Goal: Information Seeking & Learning: Understand process/instructions

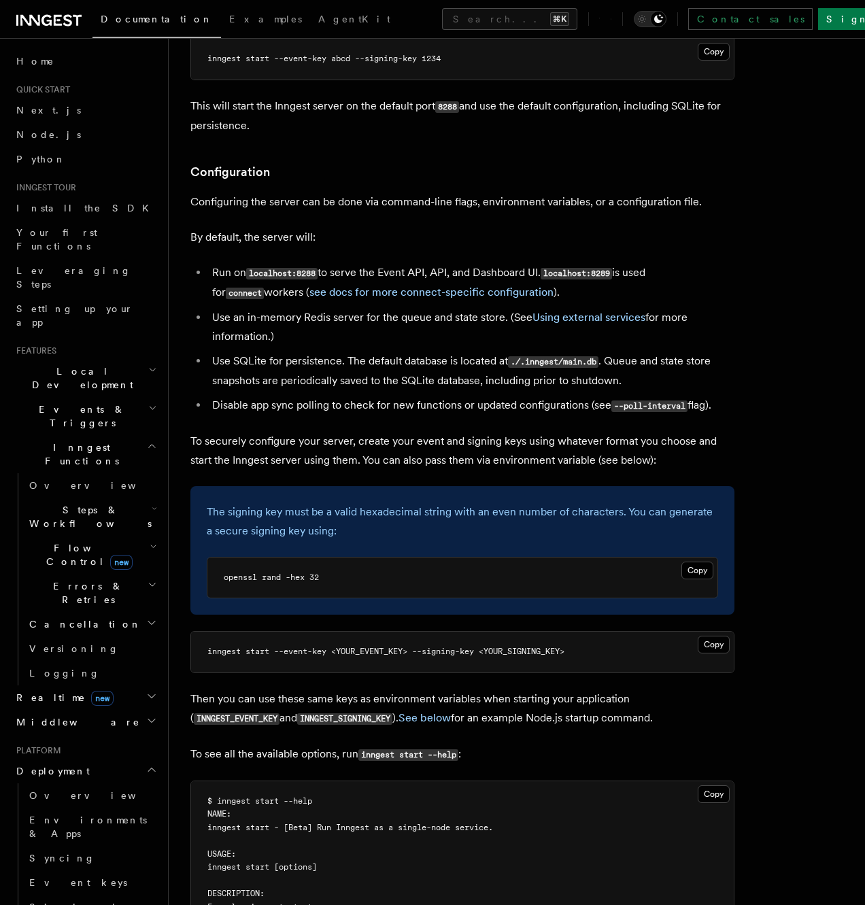
scroll to position [1655, 0]
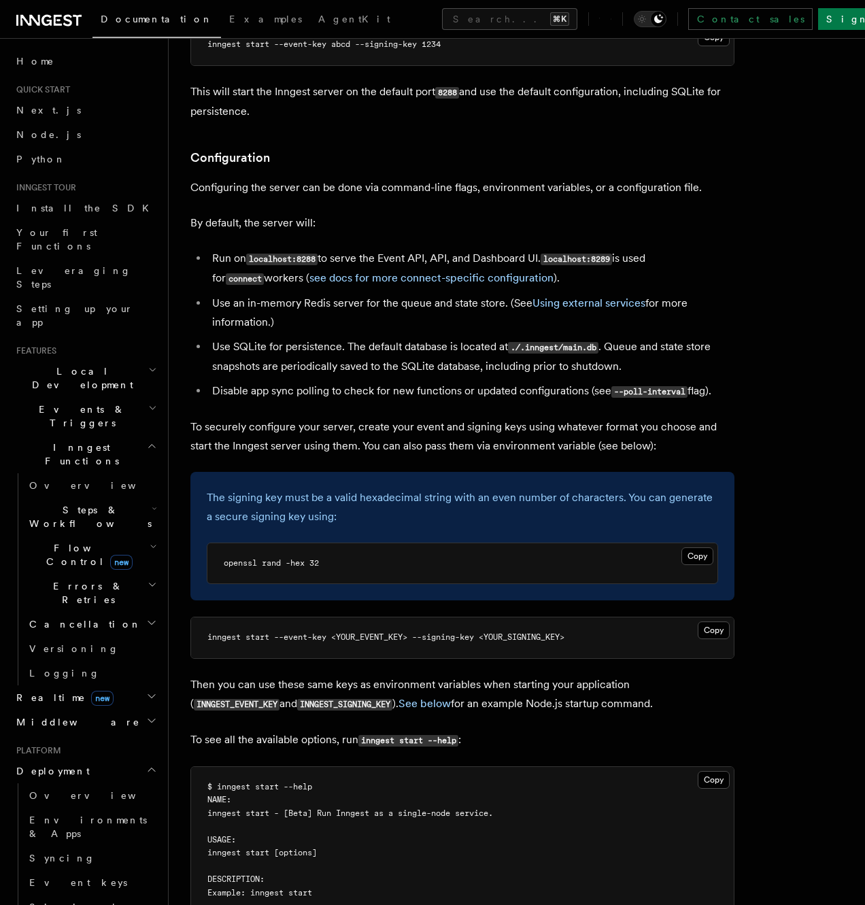
click at [394, 417] on p "To securely configure your server, create your event and signing keys using wha…" at bounding box center [462, 436] width 544 height 38
click at [393, 417] on p "To securely configure your server, create your event and signing keys using wha…" at bounding box center [462, 436] width 544 height 38
click at [381, 417] on p "To securely configure your server, create your event and signing keys using wha…" at bounding box center [462, 436] width 544 height 38
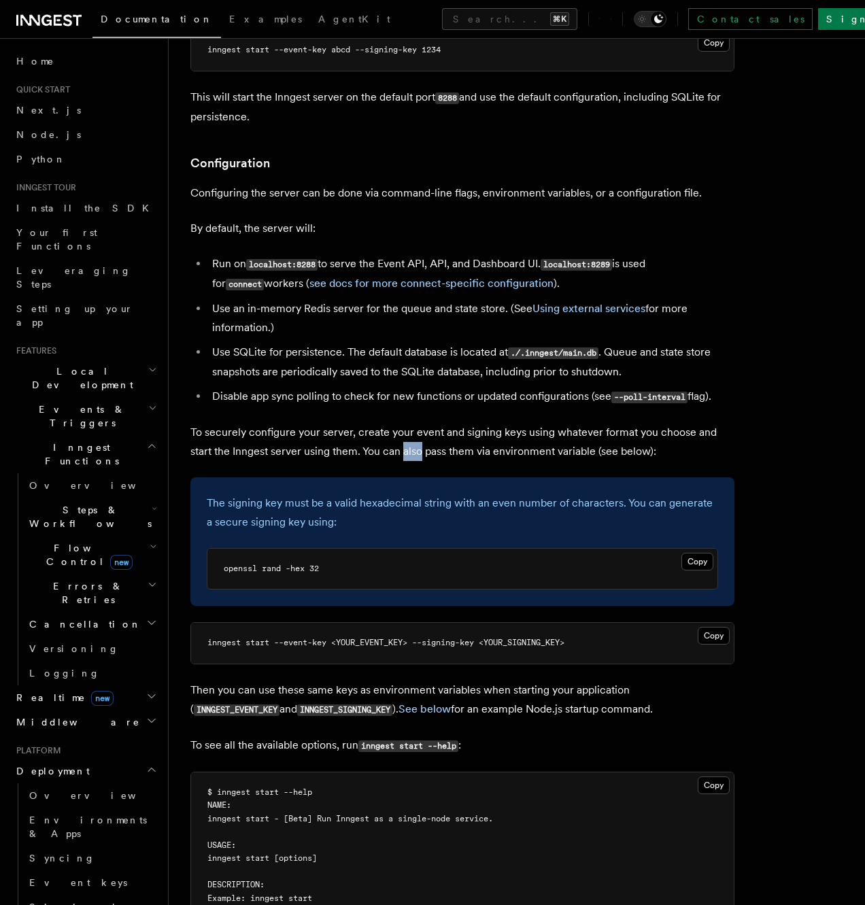
click at [381, 423] on p "To securely configure your server, create your event and signing keys using wha…" at bounding box center [462, 442] width 544 height 38
drag, startPoint x: 247, startPoint y: 380, endPoint x: 177, endPoint y: 390, distance: 70.0
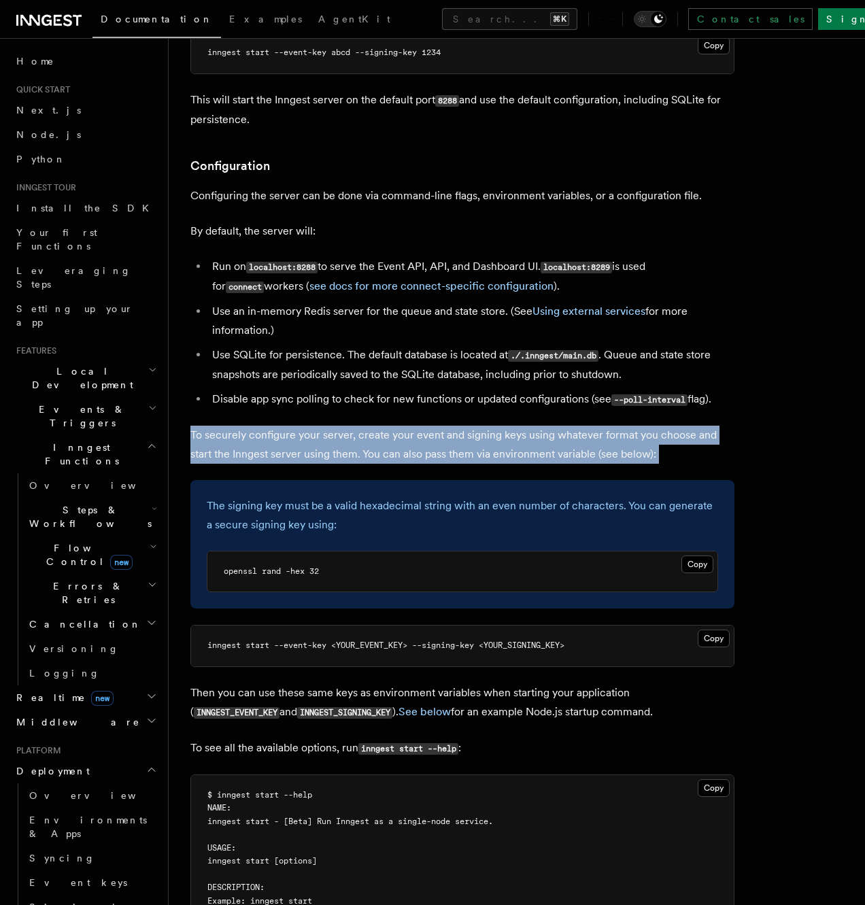
drag, startPoint x: 260, startPoint y: 400, endPoint x: 698, endPoint y: 432, distance: 439.7
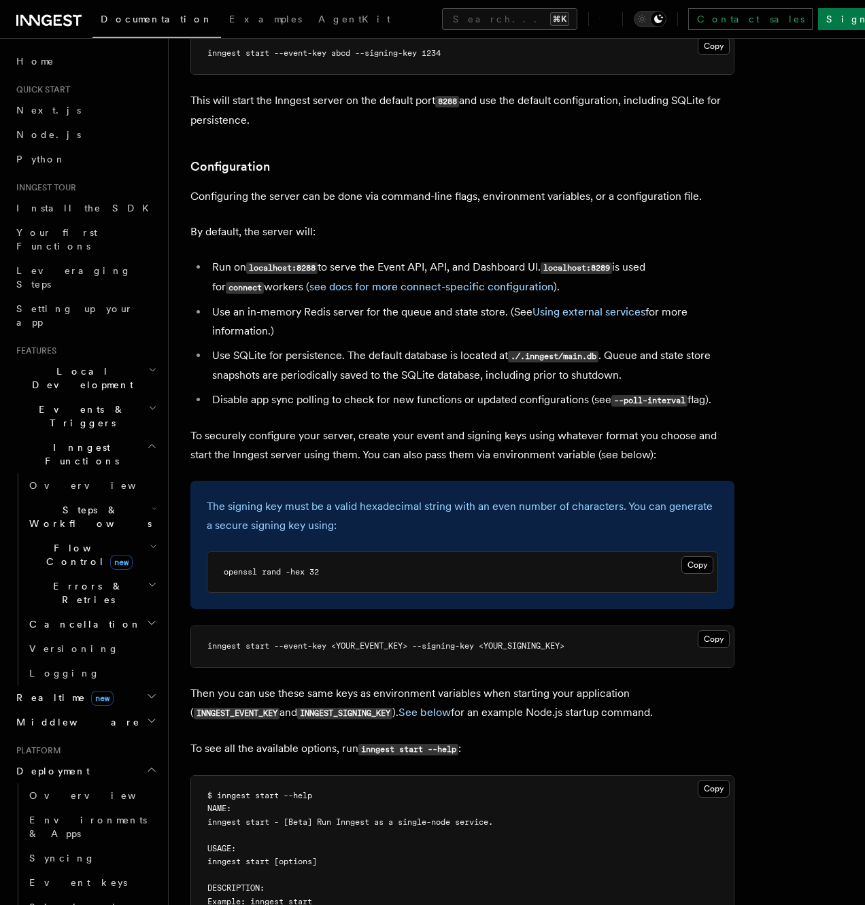
click at [655, 426] on p "To securely configure your server, create your event and signing keys using wha…" at bounding box center [462, 445] width 544 height 38
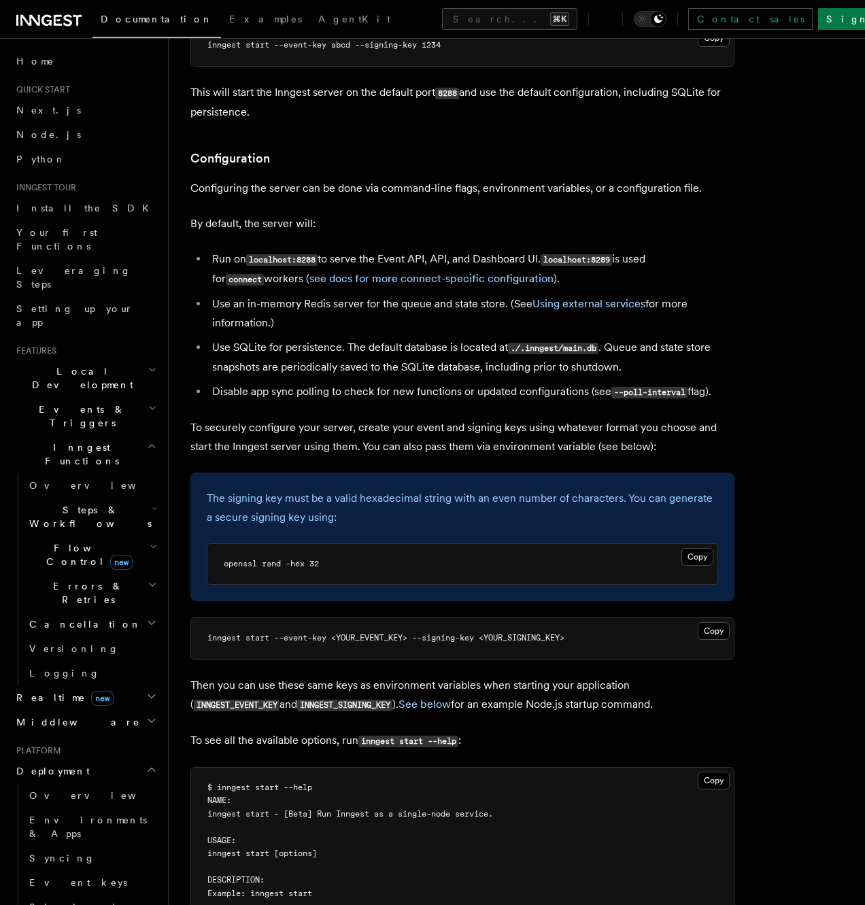
scroll to position [1653, 0]
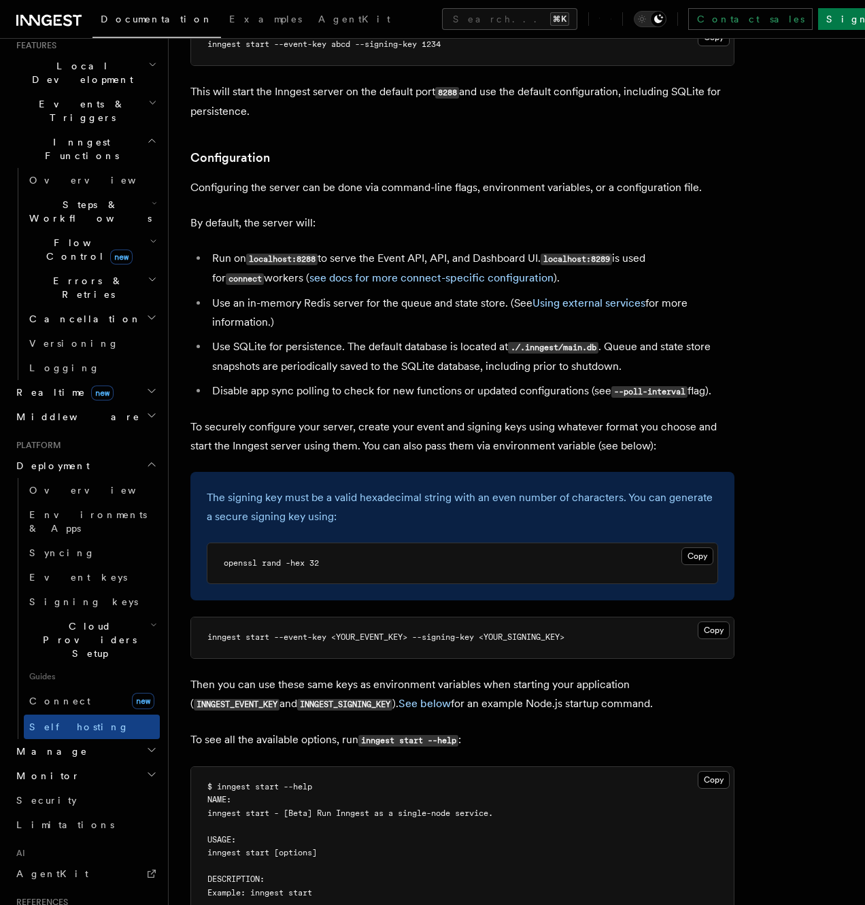
scroll to position [403, 0]
